Goal: Information Seeking & Learning: Learn about a topic

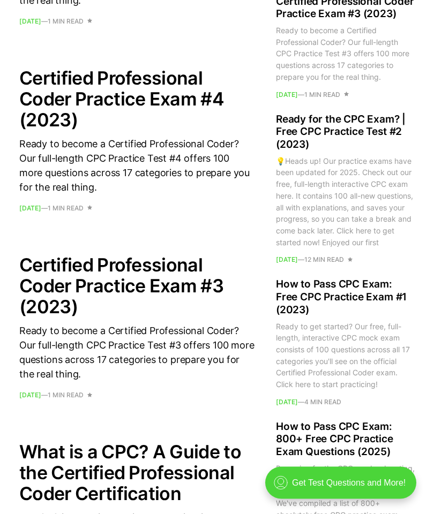
scroll to position [1235, 0]
click at [360, 487] on div ".cls-1{fill:none;stroke:currentColor;stroke-linecap:round;stroke-linejoin:round…" at bounding box center [340, 483] width 151 height 32
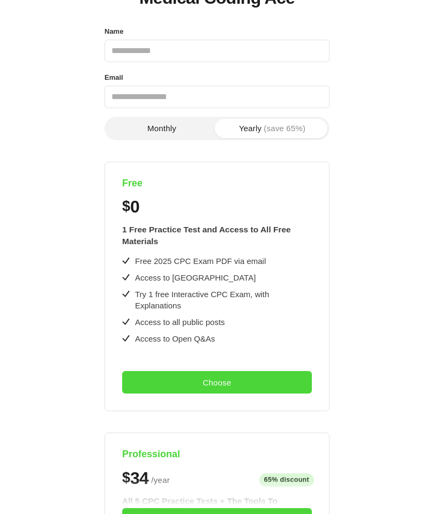
scroll to position [88, 0]
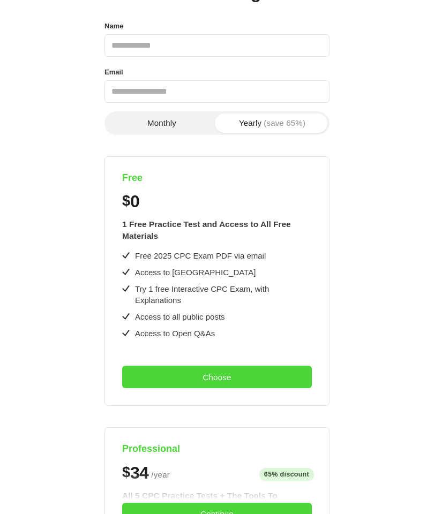
click at [136, 372] on button "Choose" at bounding box center [217, 377] width 190 height 22
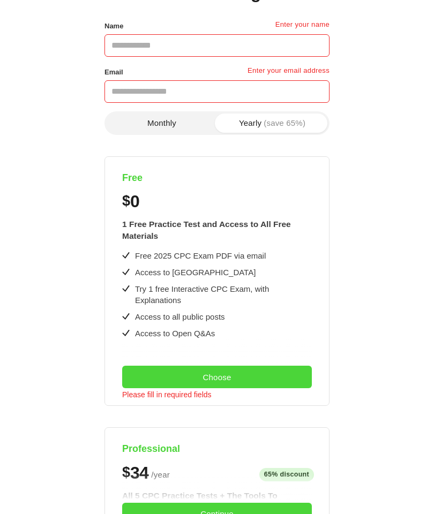
click at [147, 371] on button "Choose" at bounding box center [217, 377] width 190 height 22
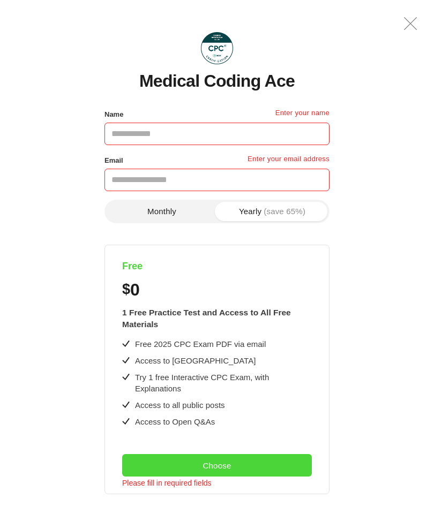
scroll to position [0, 0]
click at [119, 137] on input "Name" at bounding box center [216, 134] width 225 height 22
type input "**********"
click at [124, 175] on input "Email" at bounding box center [216, 180] width 225 height 22
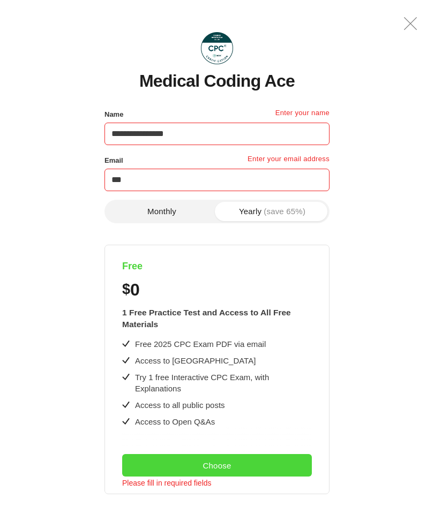
type input "**********"
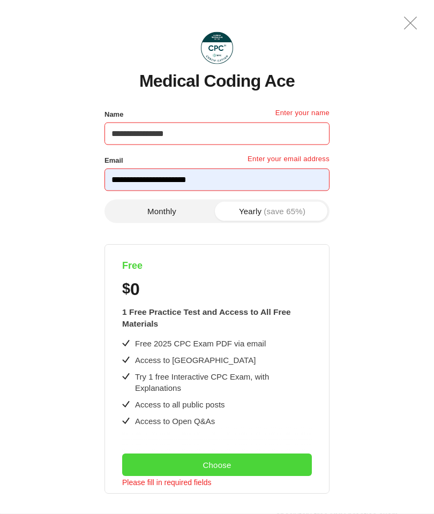
click at [287, 461] on button "Choose" at bounding box center [217, 465] width 190 height 22
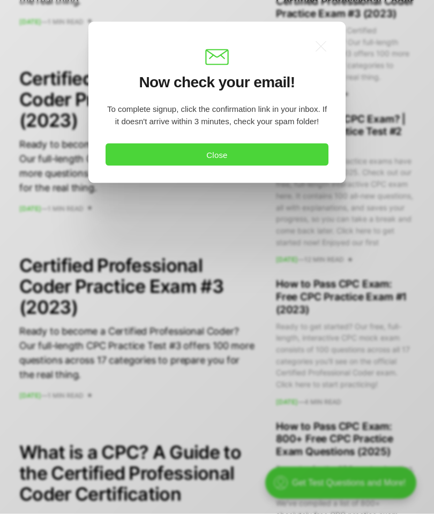
click at [118, 154] on button "Close" at bounding box center [216, 155] width 223 height 22
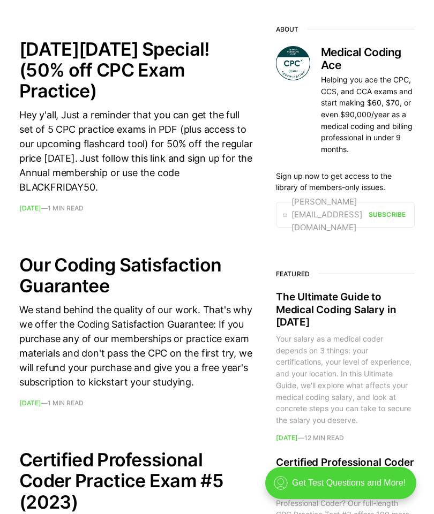
scroll to position [661, 0]
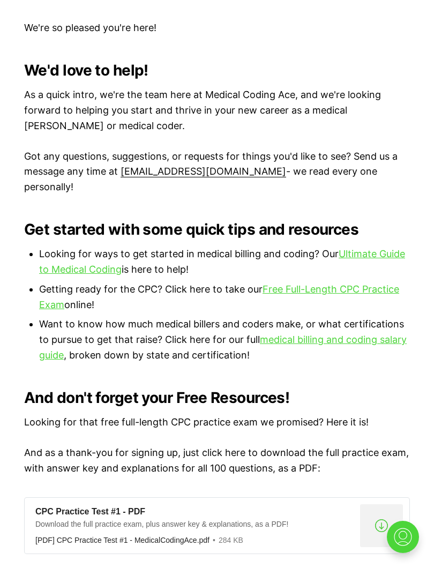
scroll to position [517, 0]
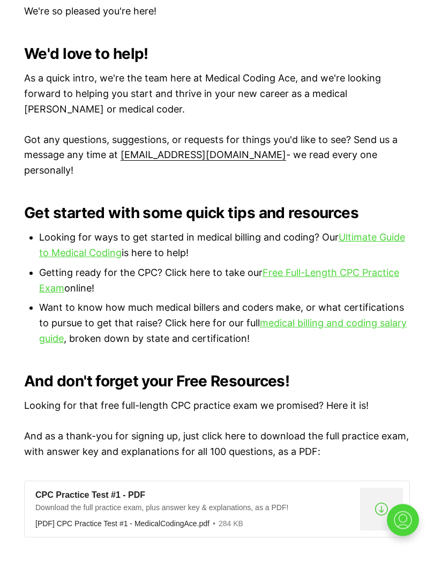
click at [291, 284] on link "Free Full-Length CPC Practice Exam" at bounding box center [219, 297] width 360 height 27
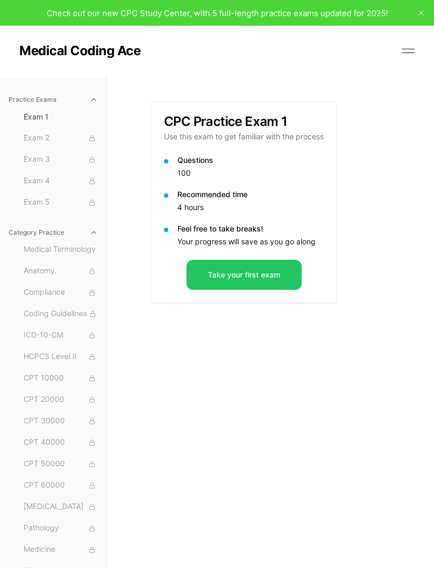
click at [204, 510] on div "CPC Practice Exam 1 Use this exam to get familiar with the process Questions 10…" at bounding box center [270, 360] width 240 height 568
click at [428, 6] on button "close" at bounding box center [420, 12] width 17 height 17
